Goal: Transaction & Acquisition: Purchase product/service

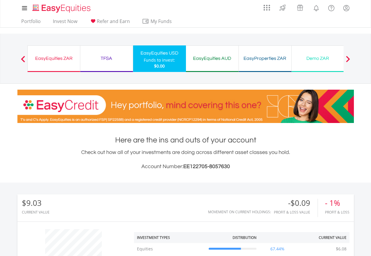
scroll to position [57, 112]
click at [35, 21] on link "Portfolio" at bounding box center [31, 22] width 24 height 9
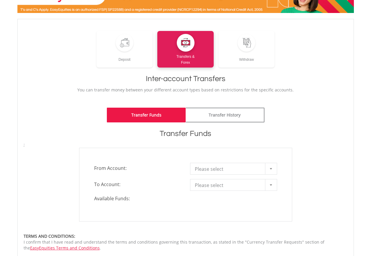
scroll to position [88, 0]
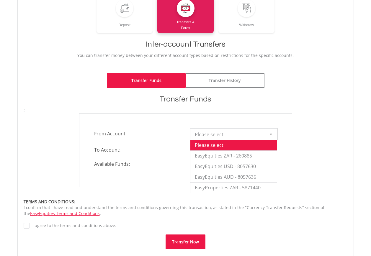
click at [271, 135] on b at bounding box center [271, 134] width 2 height 1
click at [239, 155] on li "EasyEquities ZAR - 260885" at bounding box center [233, 155] width 86 height 11
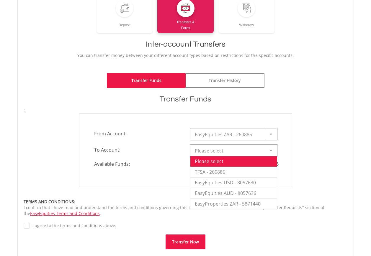
click at [273, 153] on div at bounding box center [271, 150] width 12 height 11
click at [241, 182] on li "EasyEquities USD - 8057630" at bounding box center [233, 182] width 86 height 11
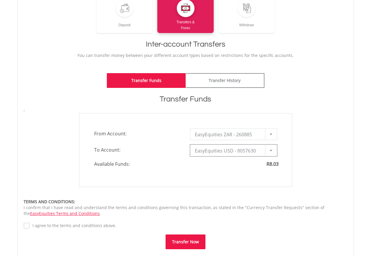
type input "*"
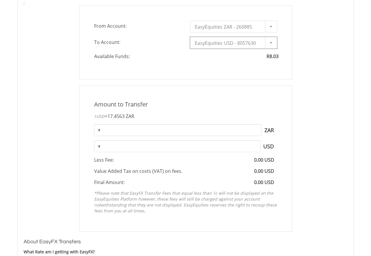
scroll to position [206, 0]
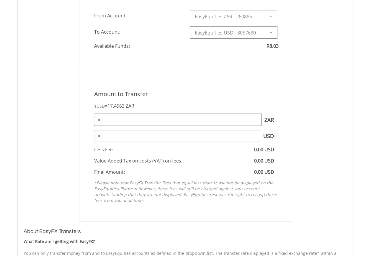
click at [152, 120] on input "*" at bounding box center [177, 120] width 167 height 12
type input "*"
type input "****"
click at [58, 133] on div "Amount to Transfer 1 USD = 17.4563 ZAR **** ZAR You can transfer funds into you…" at bounding box center [185, 148] width 333 height 147
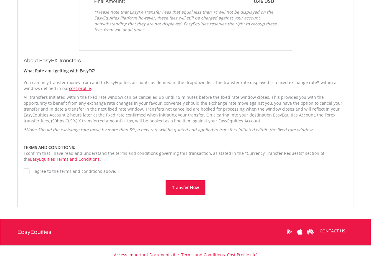
scroll to position [383, 0]
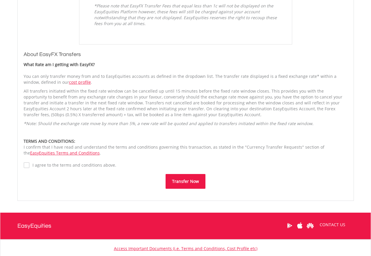
click at [171, 181] on button "Transfer Now" at bounding box center [185, 181] width 40 height 15
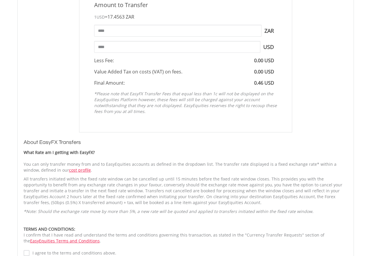
scroll to position [295, 0]
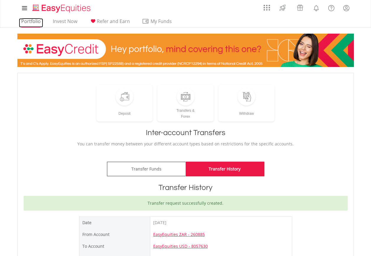
click at [32, 22] on link "Portfolio" at bounding box center [31, 22] width 24 height 9
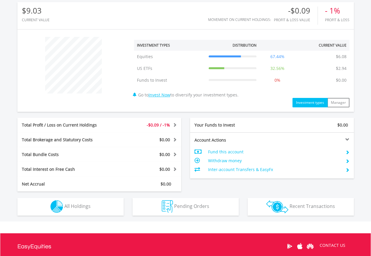
scroll to position [222, 0]
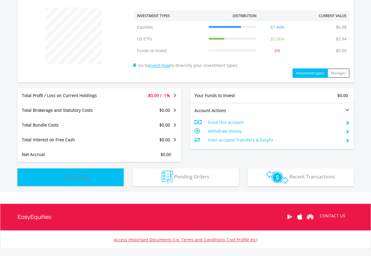
click at [105, 174] on button "Holdings All Holdings" at bounding box center [70, 177] width 106 height 18
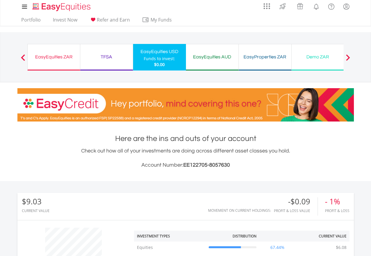
scroll to position [0, 0]
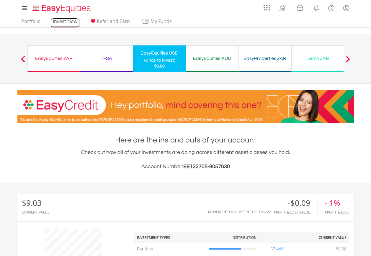
click at [63, 22] on link "Invest Now" at bounding box center [64, 22] width 29 height 9
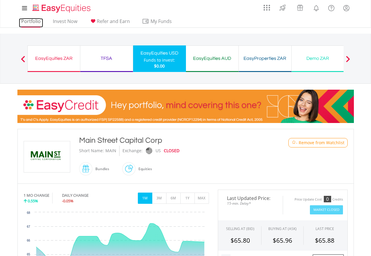
click at [30, 23] on link "Portfolio" at bounding box center [31, 22] width 24 height 9
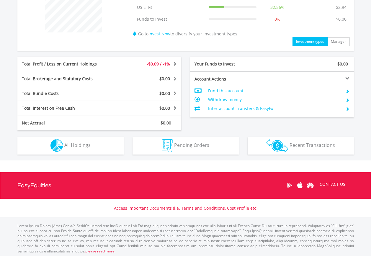
scroll to position [255, 0]
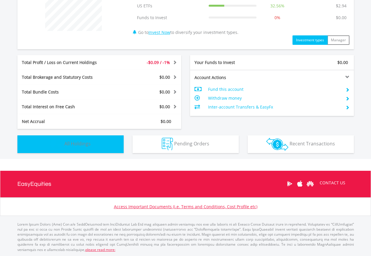
click at [75, 144] on span "All Holdings" at bounding box center [77, 143] width 26 height 6
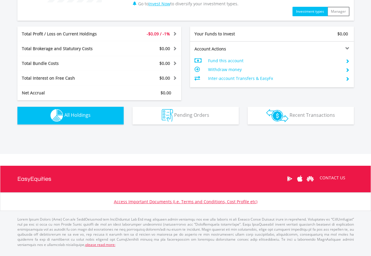
scroll to position [296, 0]
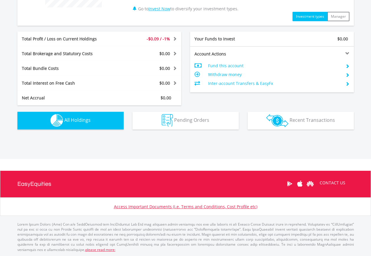
click at [91, 120] on button "Holdings All Holdings" at bounding box center [70, 121] width 106 height 18
click at [61, 124] on img "button" at bounding box center [56, 120] width 13 height 13
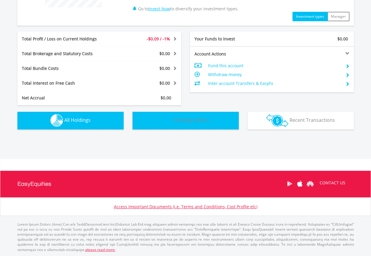
click at [175, 123] on span "Pending Orders" at bounding box center [191, 120] width 35 height 6
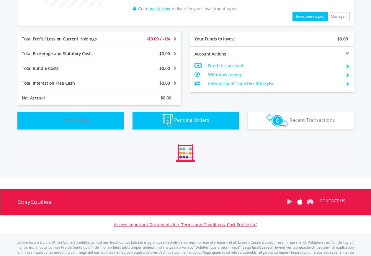
click at [81, 123] on span "All Holdings" at bounding box center [77, 120] width 26 height 6
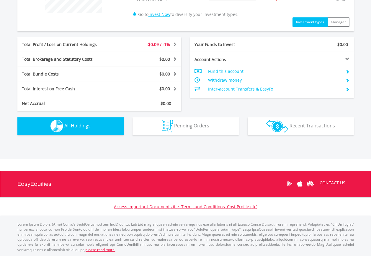
click at [81, 123] on span "All Holdings" at bounding box center [77, 125] width 26 height 6
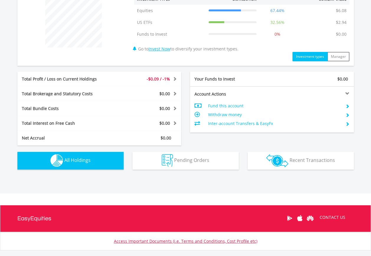
scroll to position [246, 0]
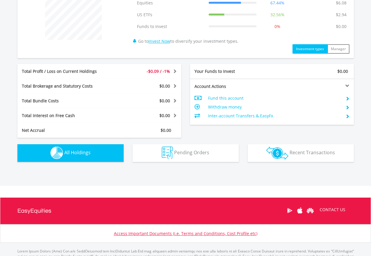
click at [70, 155] on span "All Holdings" at bounding box center [77, 152] width 26 height 6
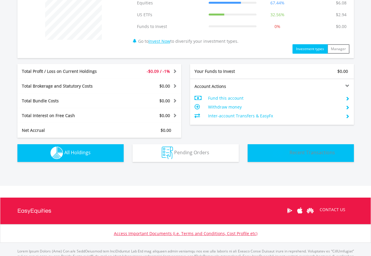
click at [267, 153] on img "button" at bounding box center [277, 153] width 22 height 13
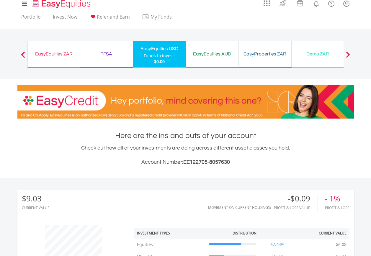
scroll to position [0, 0]
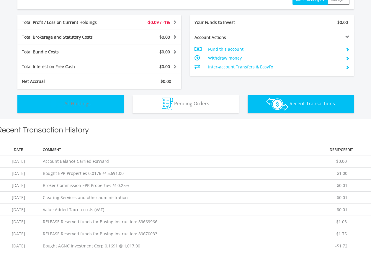
click at [94, 101] on button "Holdings All Holdings" at bounding box center [70, 104] width 106 height 18
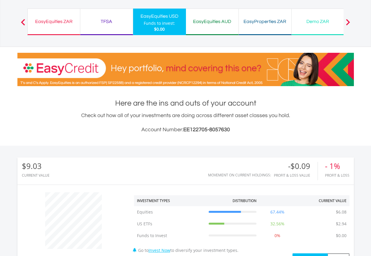
scroll to position [7, 0]
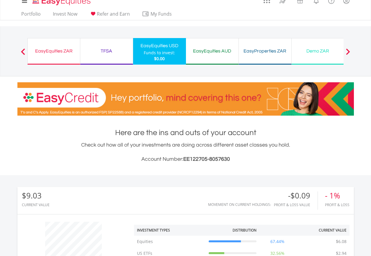
click at [56, 44] on div "EasyEquities ZAR Funds to invest: $0.00" at bounding box center [53, 51] width 53 height 27
click at [58, 51] on div "EasyEquities ZAR" at bounding box center [53, 51] width 45 height 8
click at [43, 53] on div "EasyEquities ZAR" at bounding box center [53, 51] width 45 height 8
click at [23, 52] on button "Previous" at bounding box center [23, 54] width 12 height 6
click at [348, 53] on span at bounding box center [348, 51] width 4 height 6
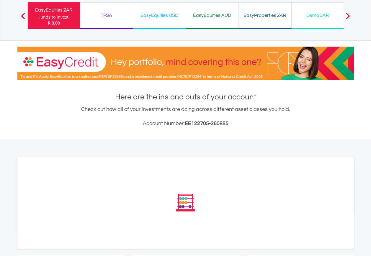
scroll to position [29, 0]
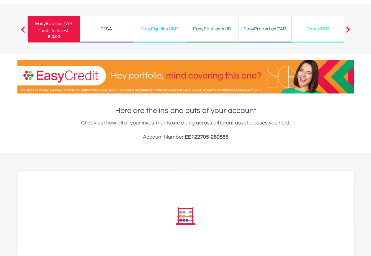
click at [166, 33] on div "EasyEquities USD Funds to invest: R 0.00" at bounding box center [159, 29] width 53 height 27
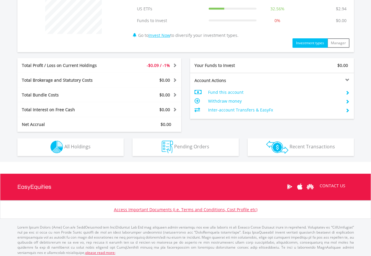
scroll to position [255, 0]
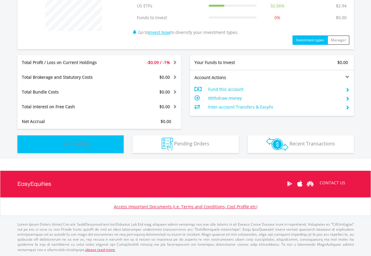
click at [92, 137] on button "Holdings All Holdings" at bounding box center [70, 144] width 106 height 18
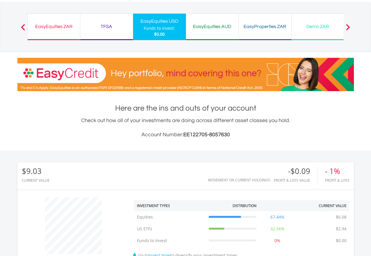
scroll to position [42, 0]
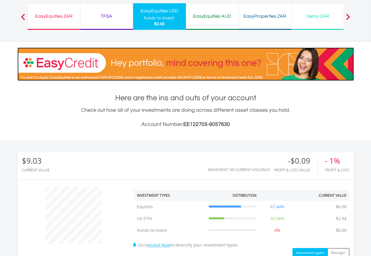
click at [188, 62] on img at bounding box center [185, 63] width 336 height 33
